Goal: Information Seeking & Learning: Find specific fact

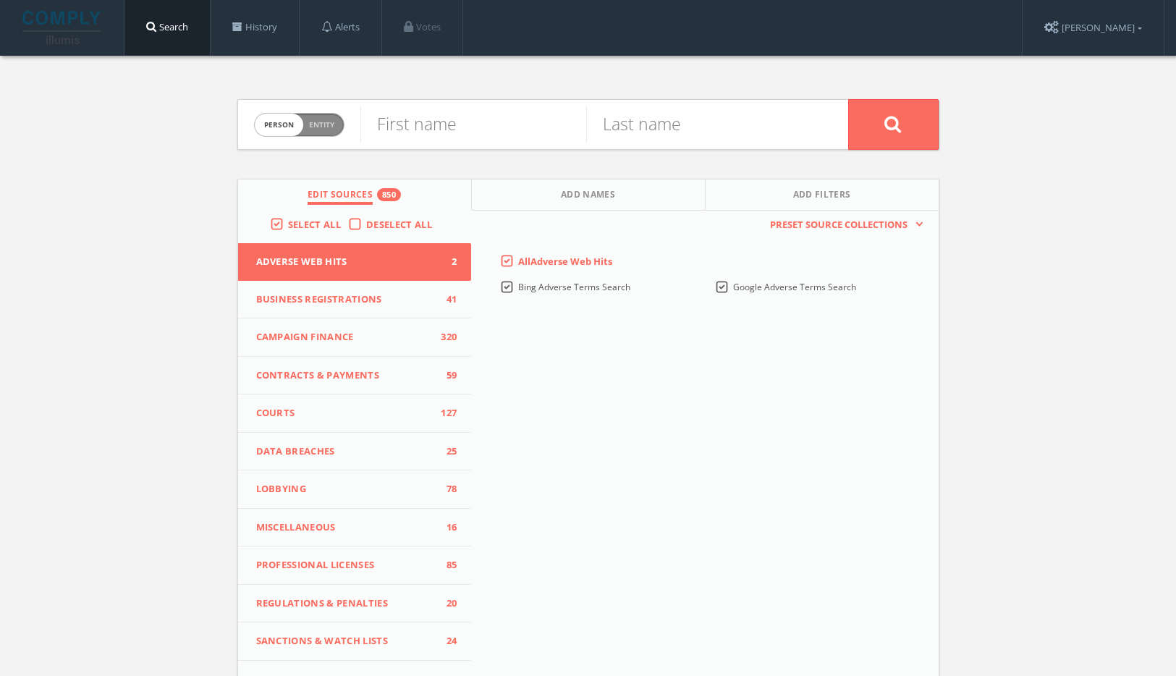
click at [303, 132] on span "Person Entity" at bounding box center [299, 125] width 89 height 22
checkbox input "true"
paste input "mothers2mothers"
type input "mothers2mothers"
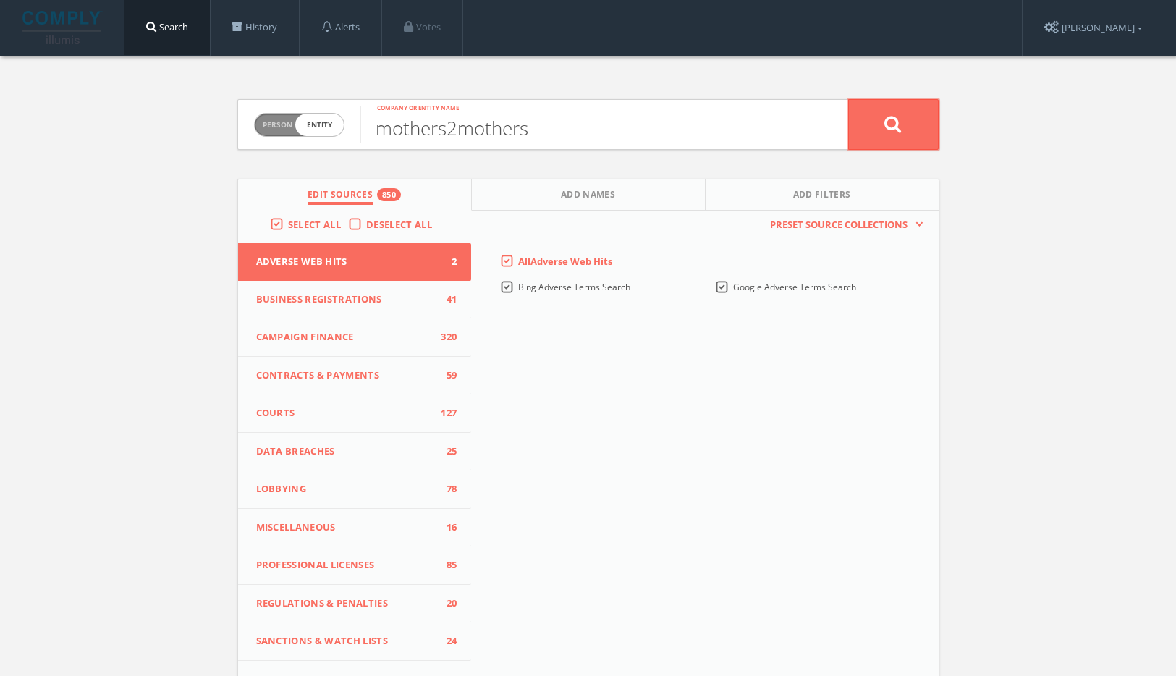
click at [912, 127] on button at bounding box center [894, 124] width 90 height 51
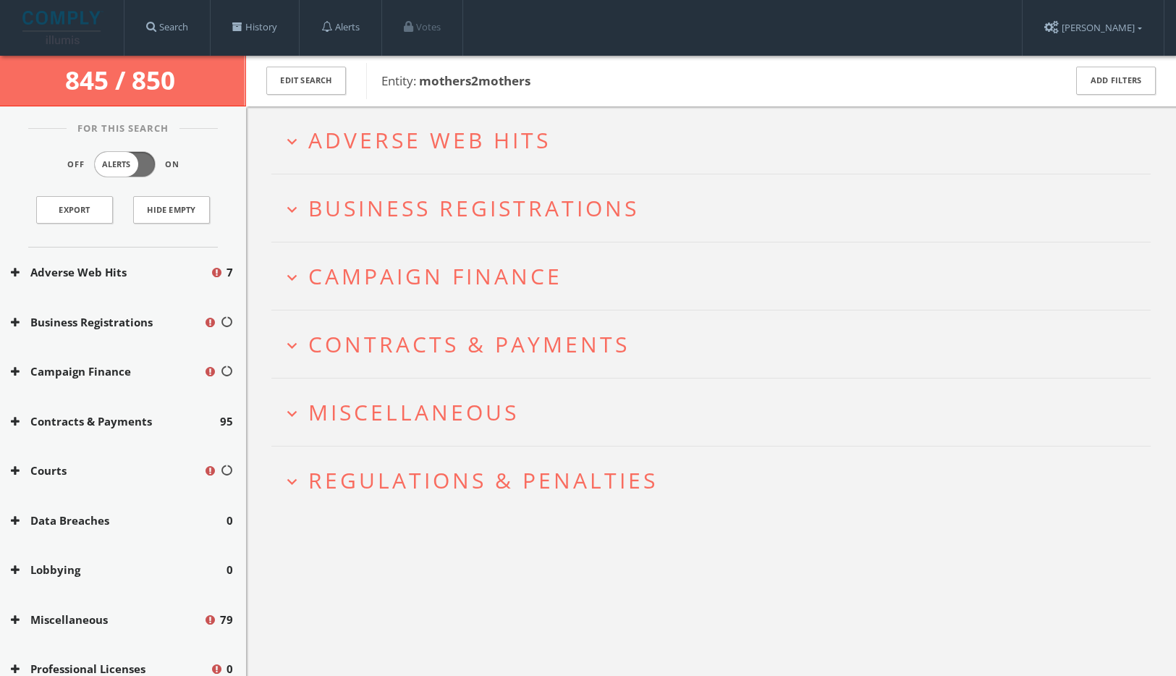
click at [376, 148] on span "Adverse Web Hits" at bounding box center [429, 140] width 243 height 30
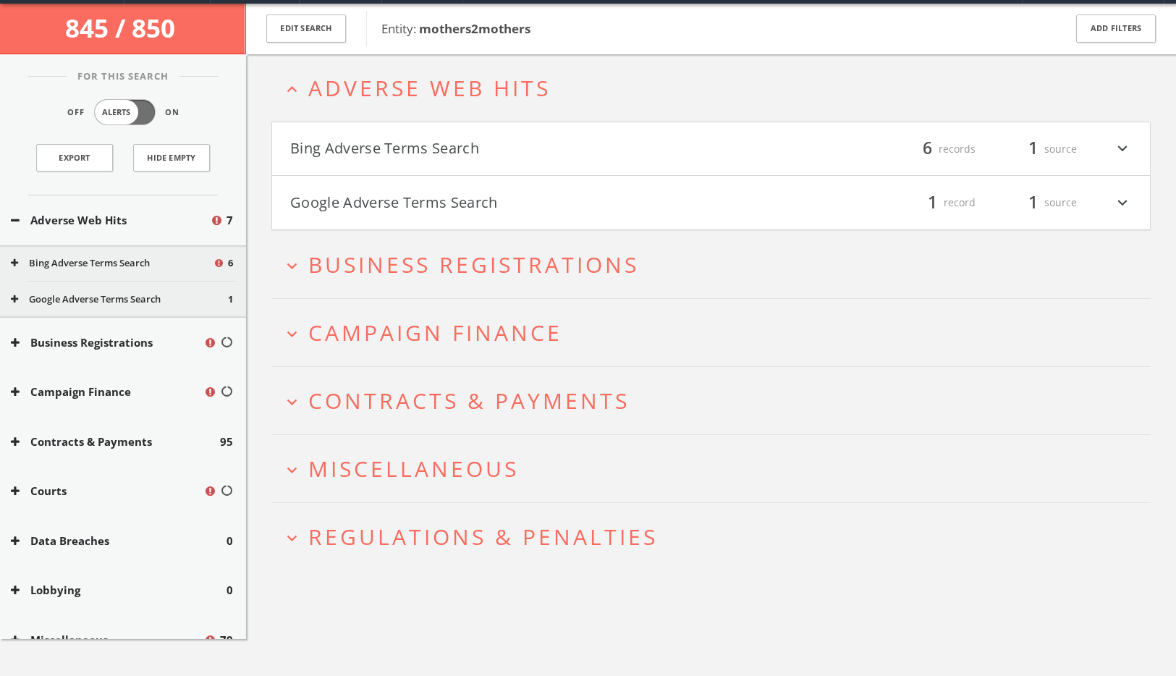
click at [453, 169] on h4 "Bing Adverse Terms Search filter_list 6 records 1 source expand_more" at bounding box center [711, 149] width 878 height 54
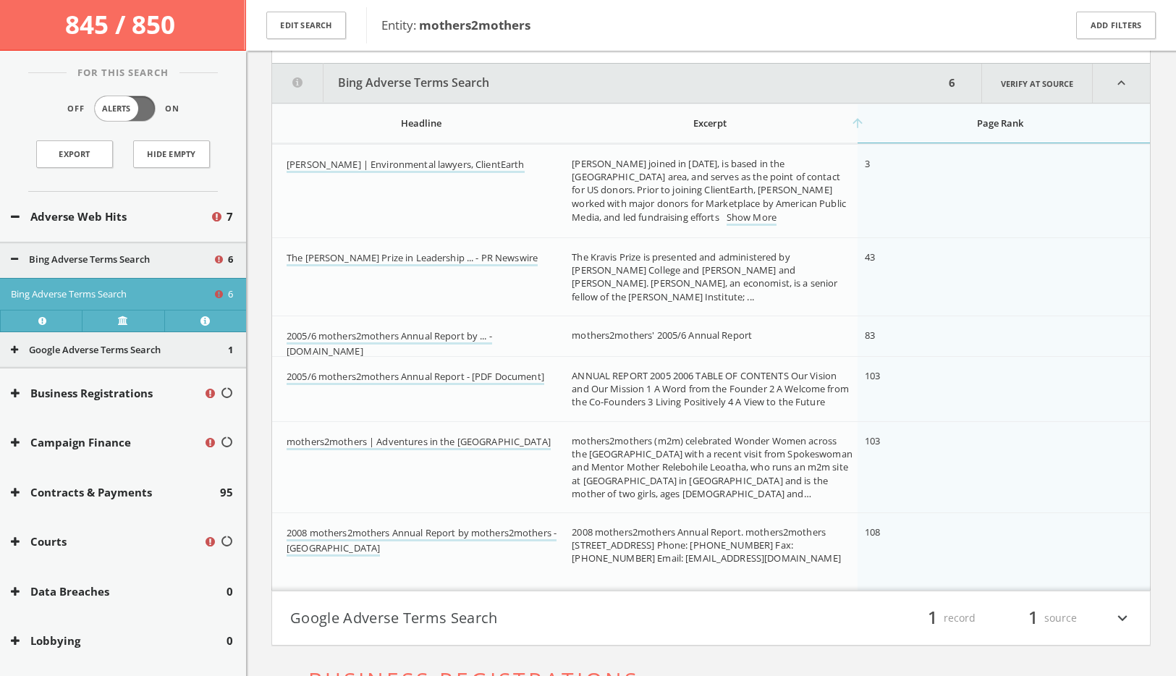
scroll to position [177, 0]
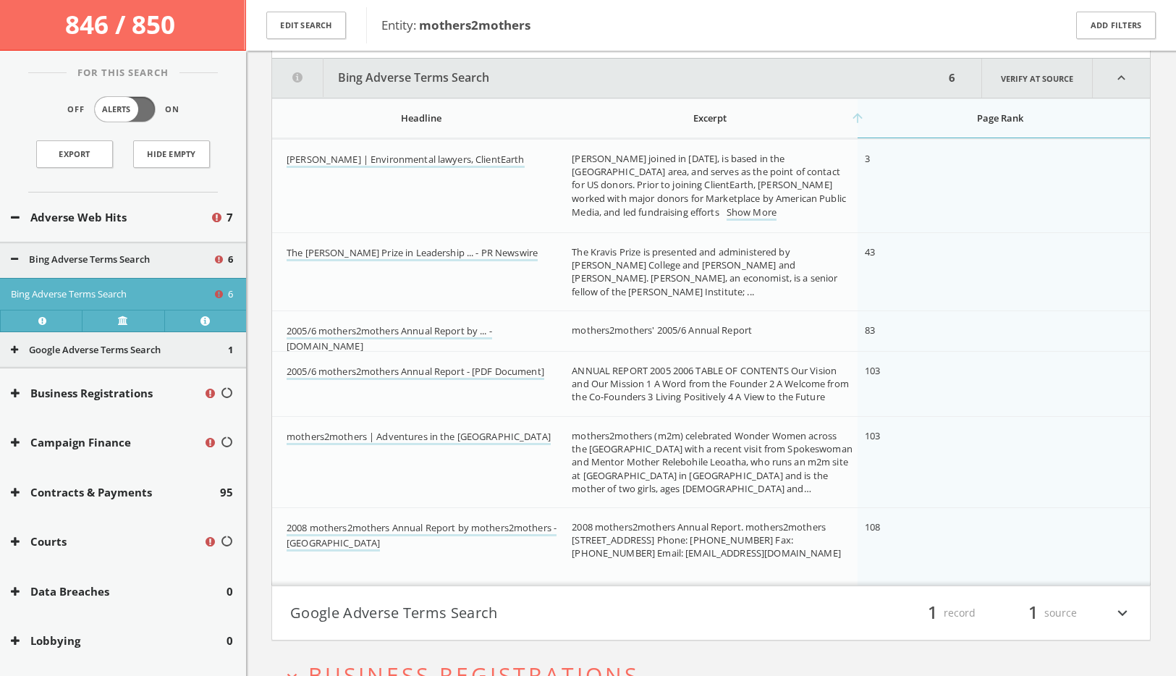
click at [518, 593] on h4 "Google Adverse Terms Search filter_list 1 record 1 source expand_more" at bounding box center [711, 613] width 878 height 54
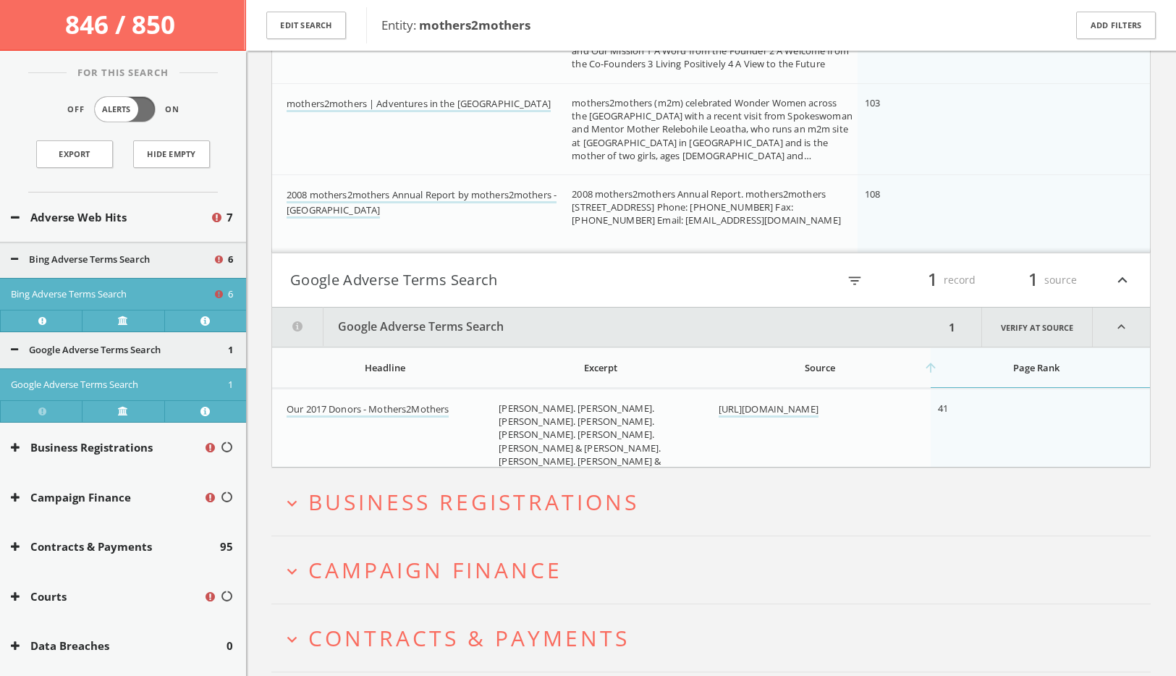
scroll to position [693, 0]
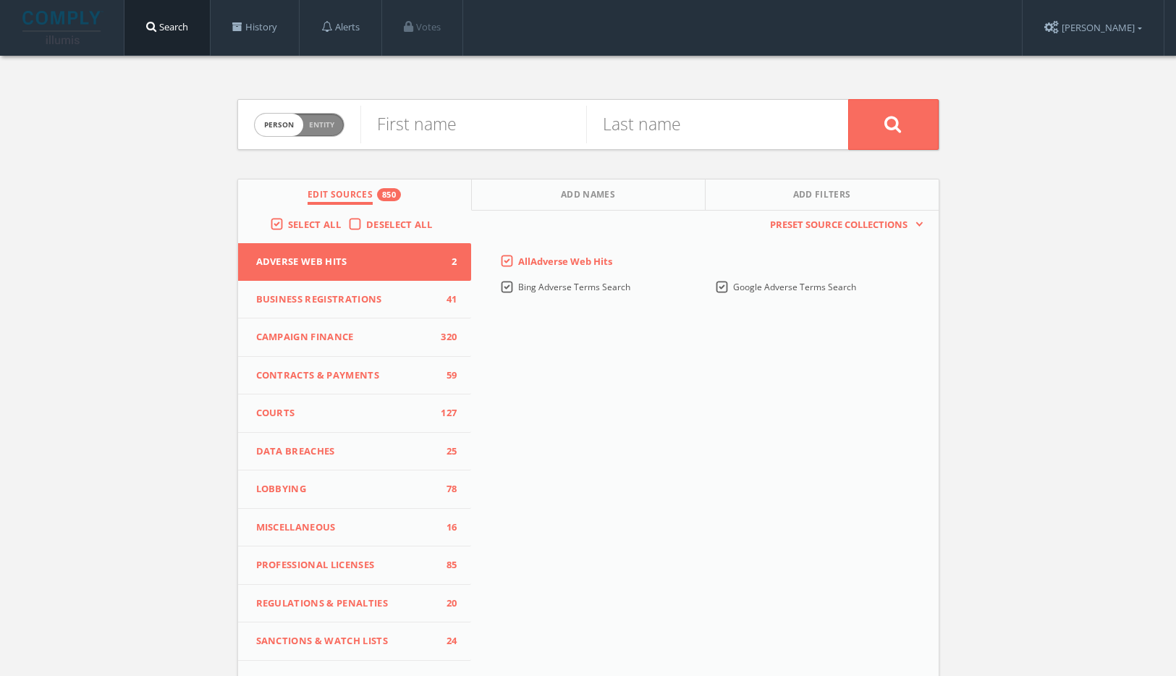
click at [325, 119] on span "Entity" at bounding box center [321, 124] width 25 height 11
checkbox input "true"
paste input "Wamo"
type input "Wamo"
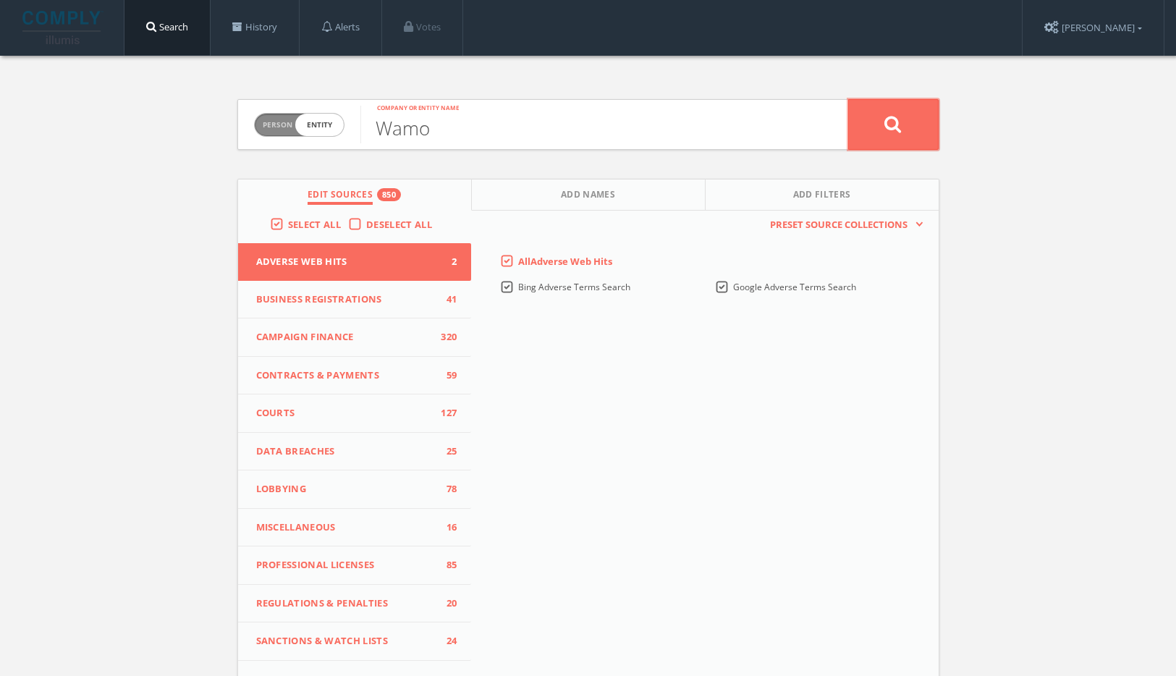
click at [913, 117] on button at bounding box center [894, 124] width 90 height 51
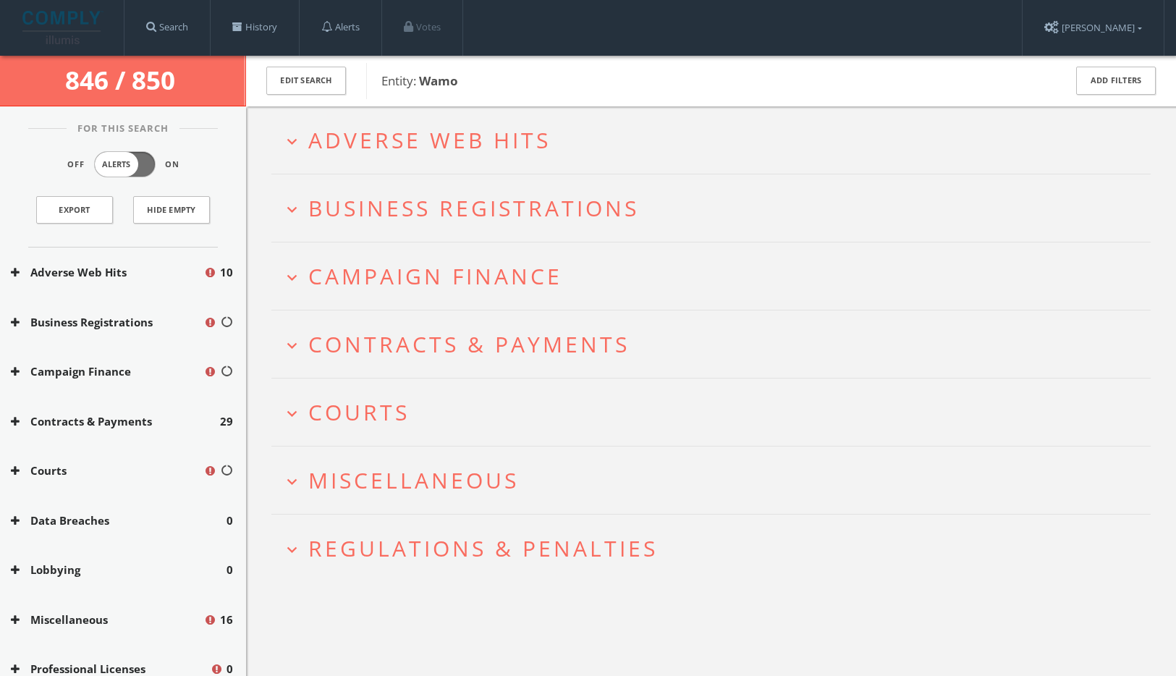
click at [501, 136] on span "Adverse Web Hits" at bounding box center [429, 140] width 243 height 30
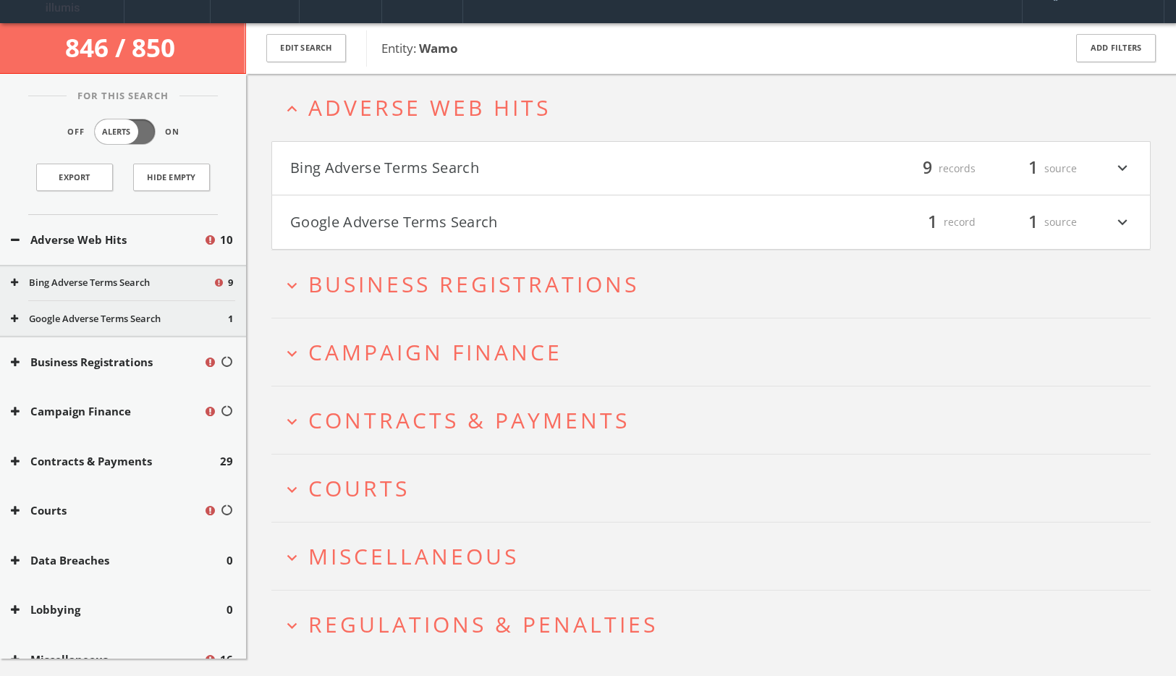
click at [484, 161] on h4 "Bing Adverse Terms Search filter_list 9 records 1 source expand_more" at bounding box center [711, 169] width 878 height 54
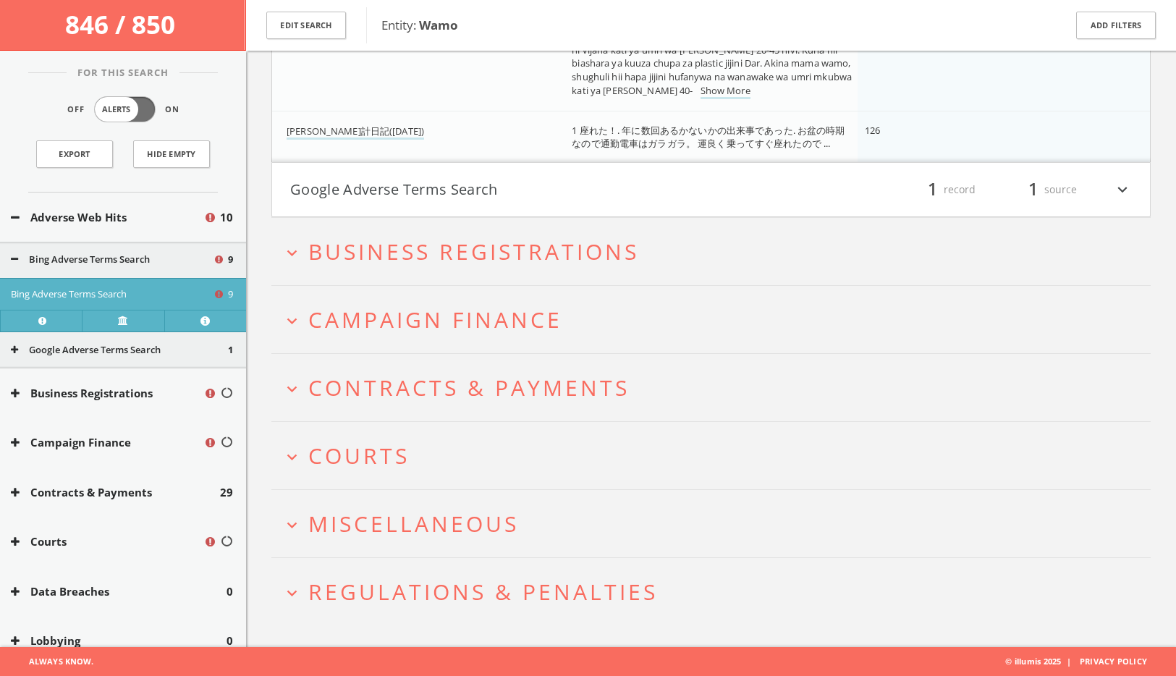
click at [492, 198] on button "Google Adverse Terms Search" at bounding box center [500, 189] width 421 height 25
